Goal: Task Accomplishment & Management: Manage account settings

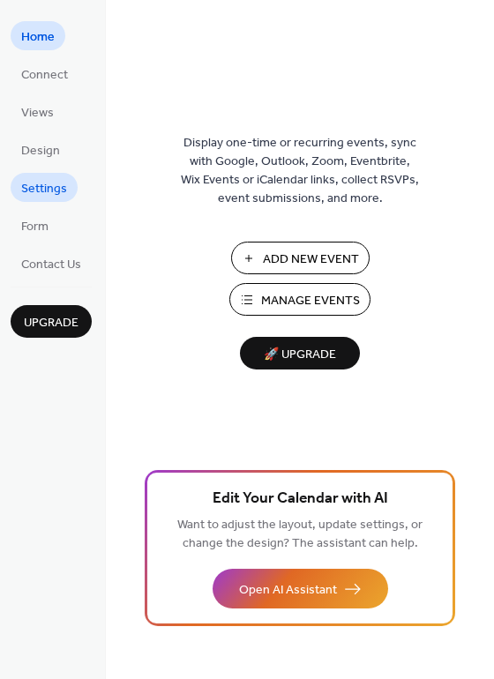
click at [61, 192] on span "Settings" at bounding box center [44, 189] width 46 height 19
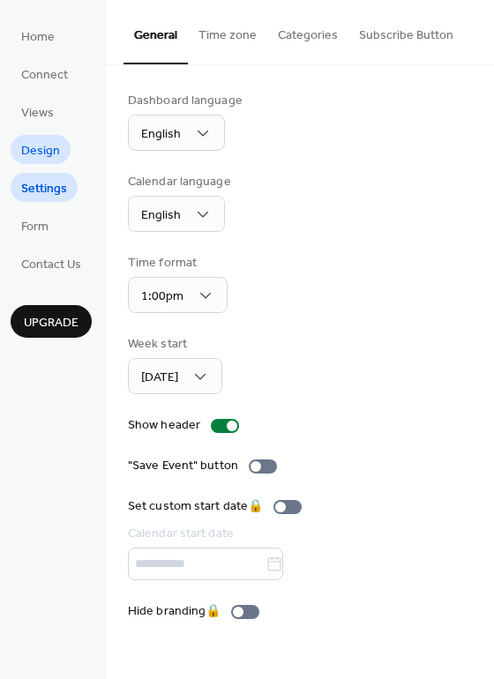
click at [49, 154] on span "Design" at bounding box center [40, 151] width 39 height 19
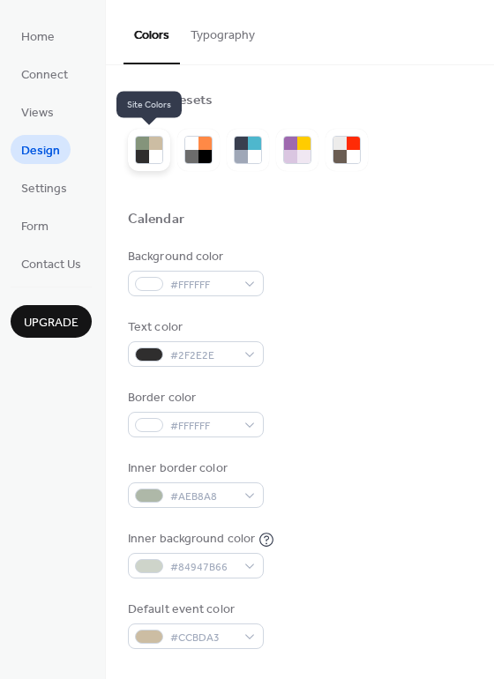
click at [155, 146] on div at bounding box center [155, 143] width 13 height 13
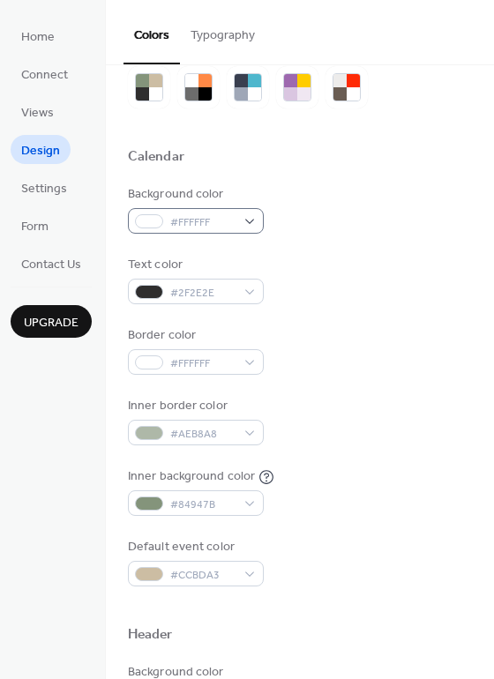
scroll to position [58, 0]
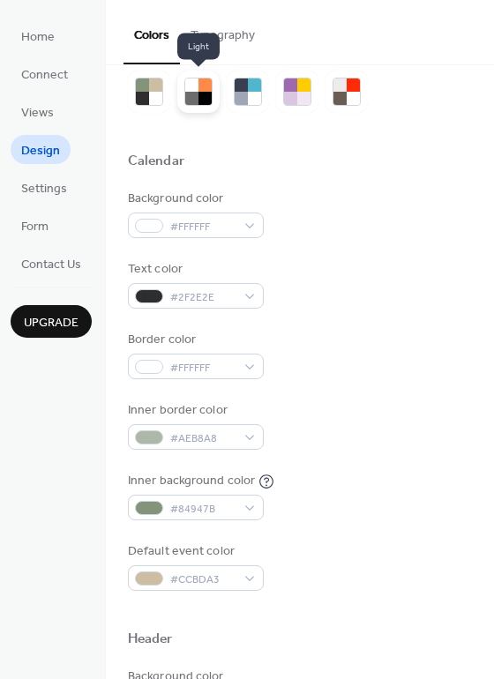
click at [193, 89] on div at bounding box center [191, 85] width 13 height 13
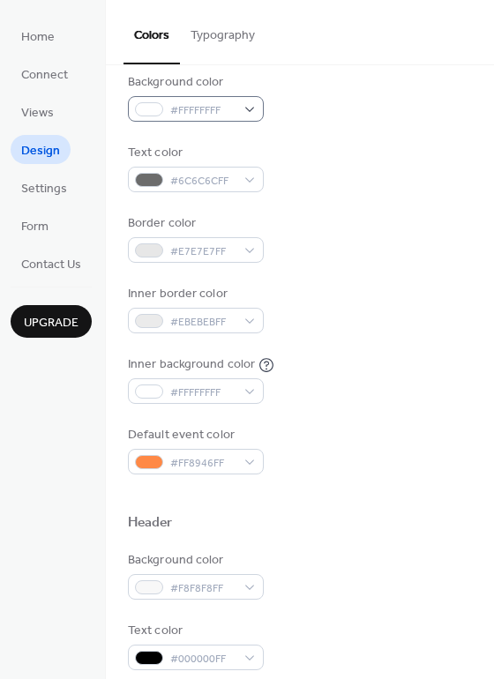
scroll to position [503, 0]
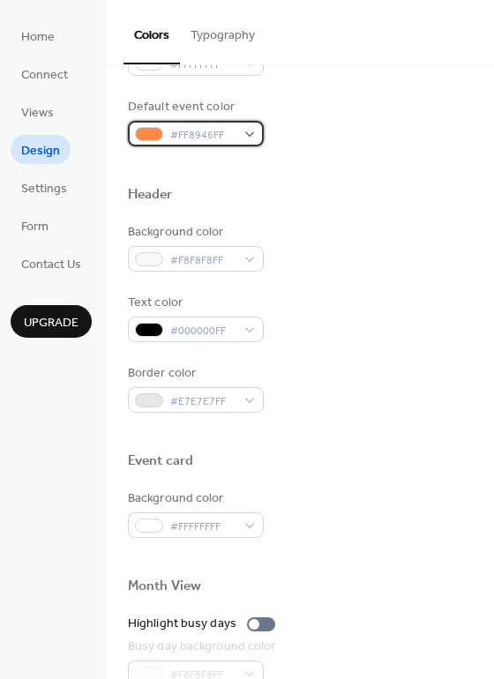
click at [175, 129] on span "#FF8946FF" at bounding box center [202, 135] width 65 height 19
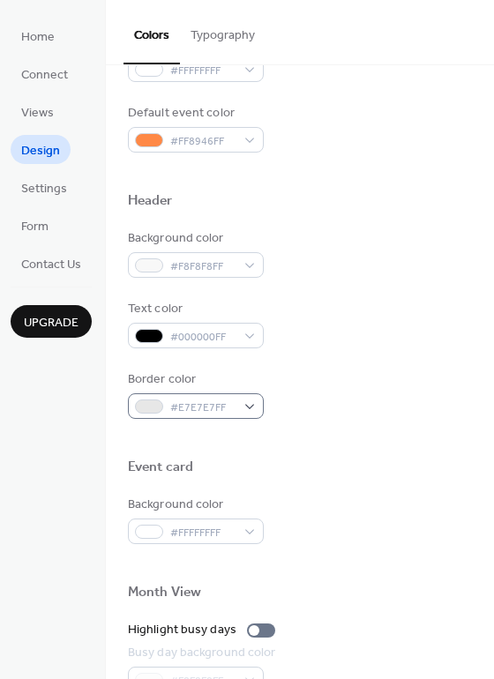
scroll to position [461, 0]
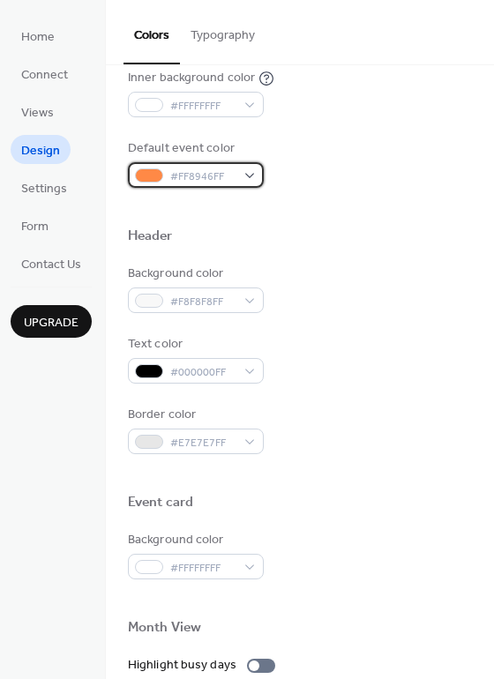
click at [183, 169] on span "#FF8946FF" at bounding box center [202, 177] width 65 height 19
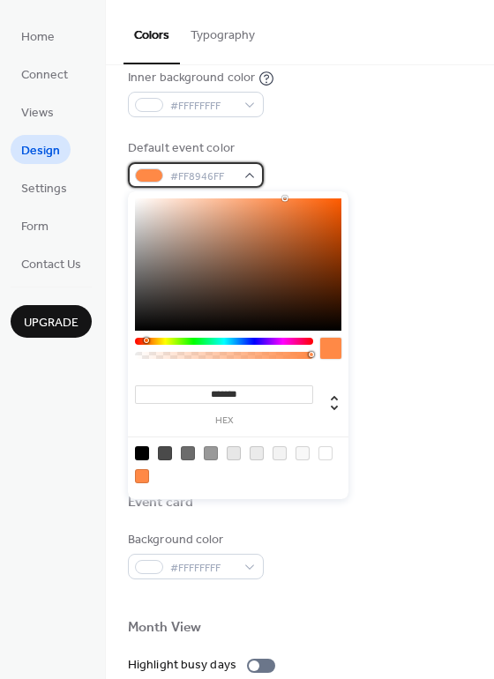
click at [198, 173] on span "#FF8946FF" at bounding box center [202, 177] width 65 height 19
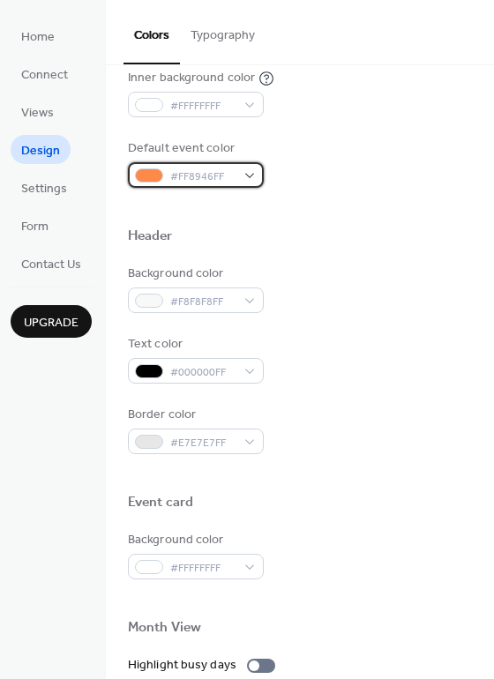
click at [198, 173] on span "#FF8946FF" at bounding box center [202, 177] width 65 height 19
click at [250, 169] on div "#FF8946FF" at bounding box center [196, 175] width 136 height 26
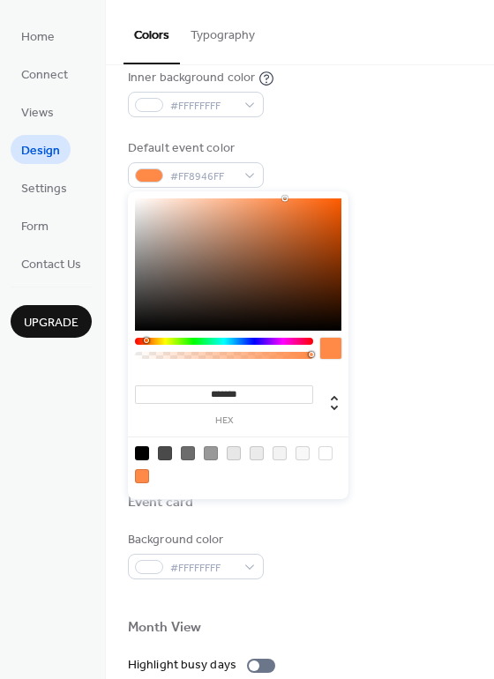
click at [239, 401] on input "*******" at bounding box center [224, 395] width 178 height 19
paste input
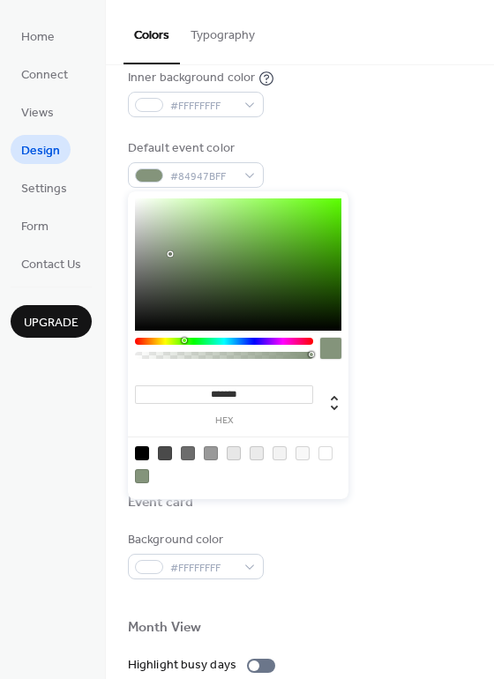
type input "*******"
click at [404, 354] on div "Text color #000000FF" at bounding box center [300, 359] width 344 height 49
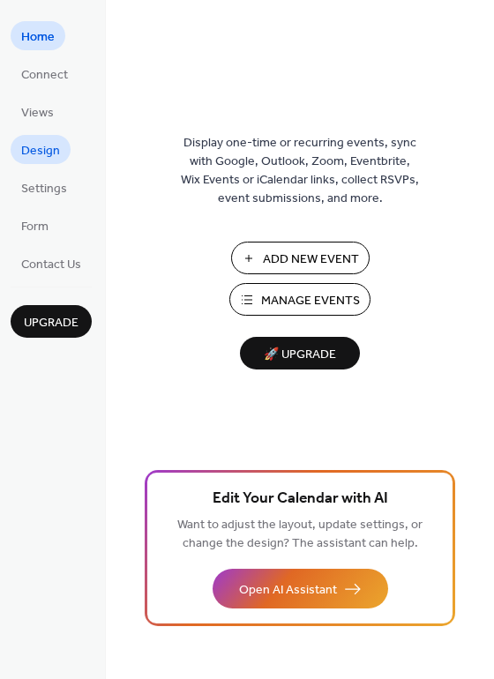
click at [58, 154] on span "Design" at bounding box center [40, 151] width 39 height 19
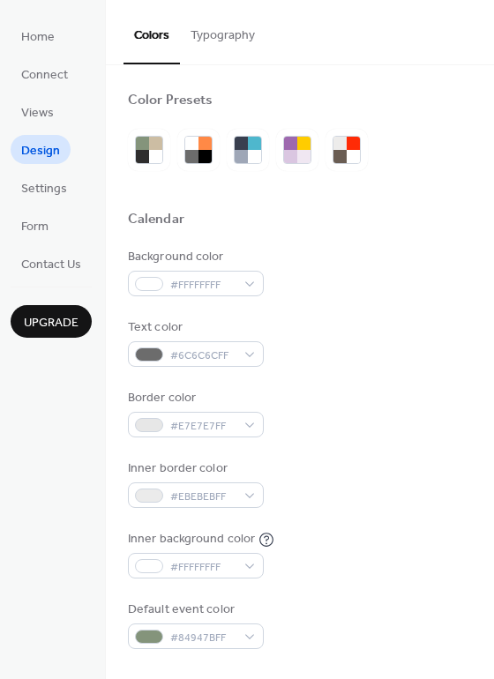
click at [206, 40] on button "Typography" at bounding box center [223, 31] width 86 height 63
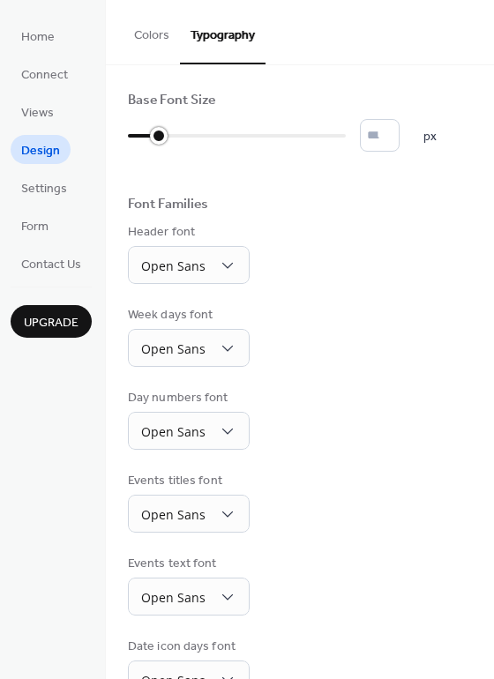
drag, startPoint x: 135, startPoint y: 135, endPoint x: 169, endPoint y: 133, distance: 33.6
click at [169, 133] on div at bounding box center [237, 136] width 218 height 28
type input "**"
drag, startPoint x: 162, startPoint y: 134, endPoint x: 229, endPoint y: 131, distance: 67.1
click at [229, 131] on div at bounding box center [237, 136] width 18 height 18
